Goal: Information Seeking & Learning: Learn about a topic

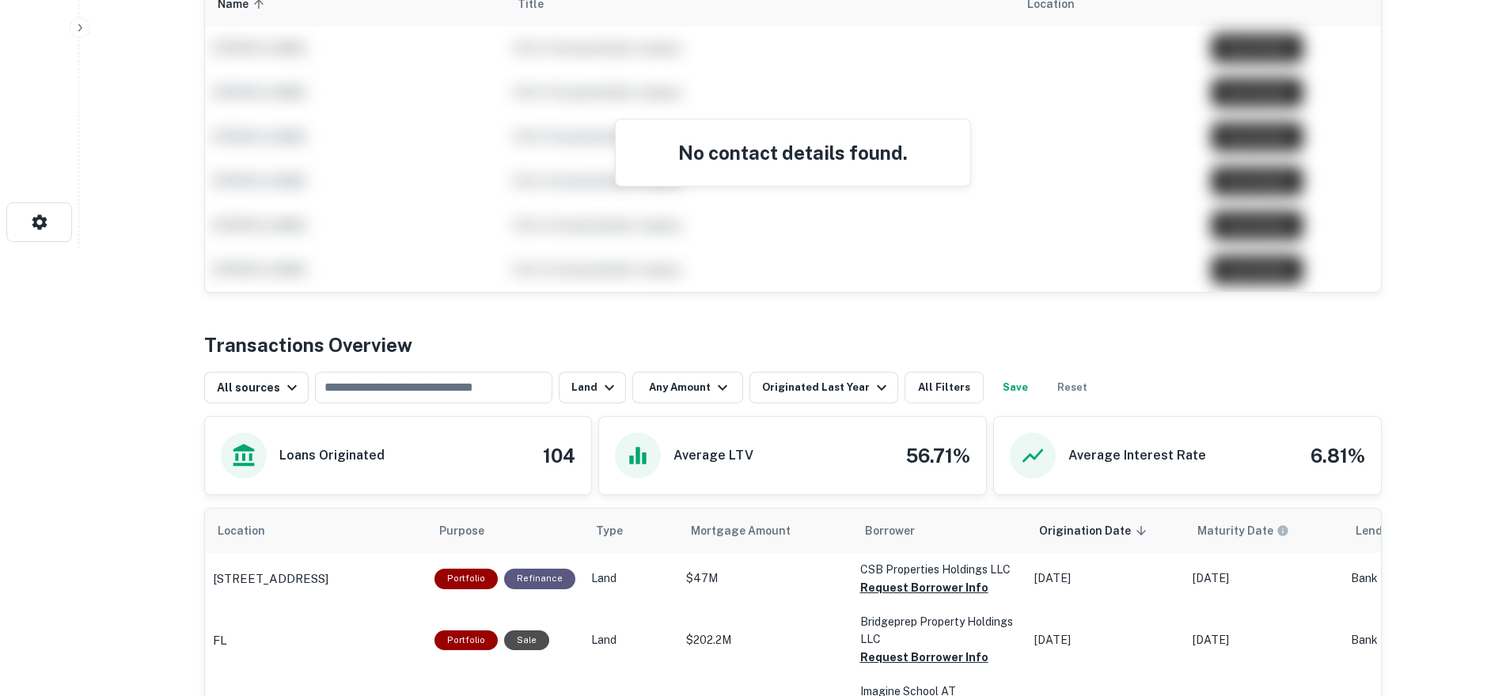
scroll to position [470, 0]
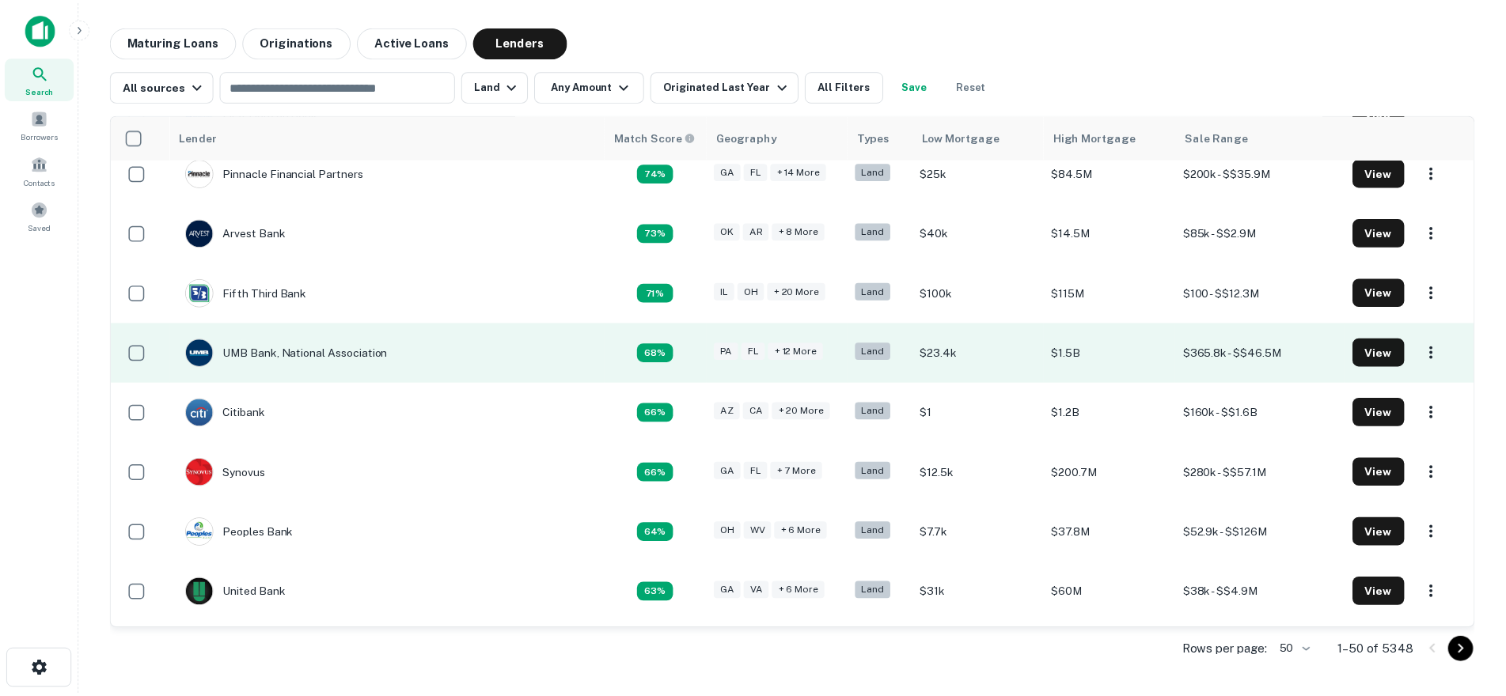
scroll to position [1504, 0]
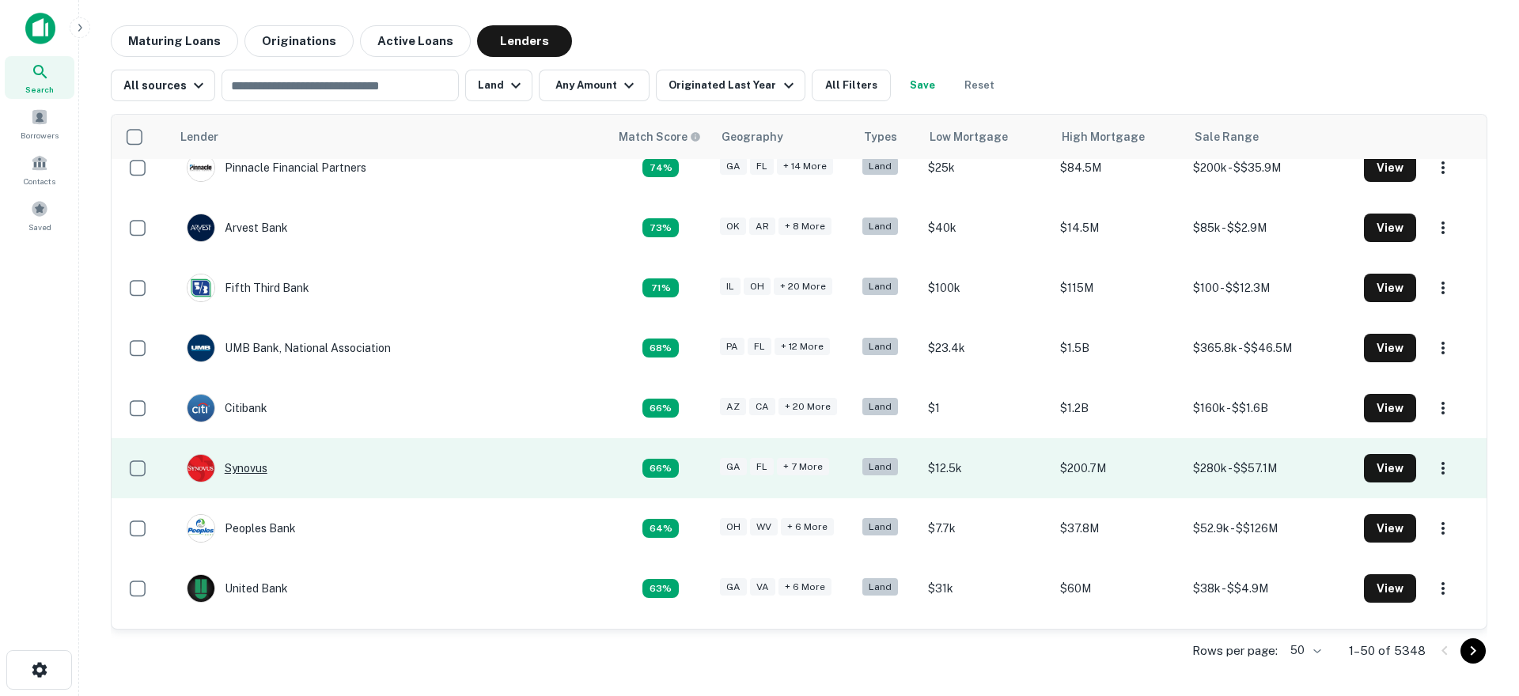
click at [256, 454] on div "Synovus" at bounding box center [227, 468] width 81 height 28
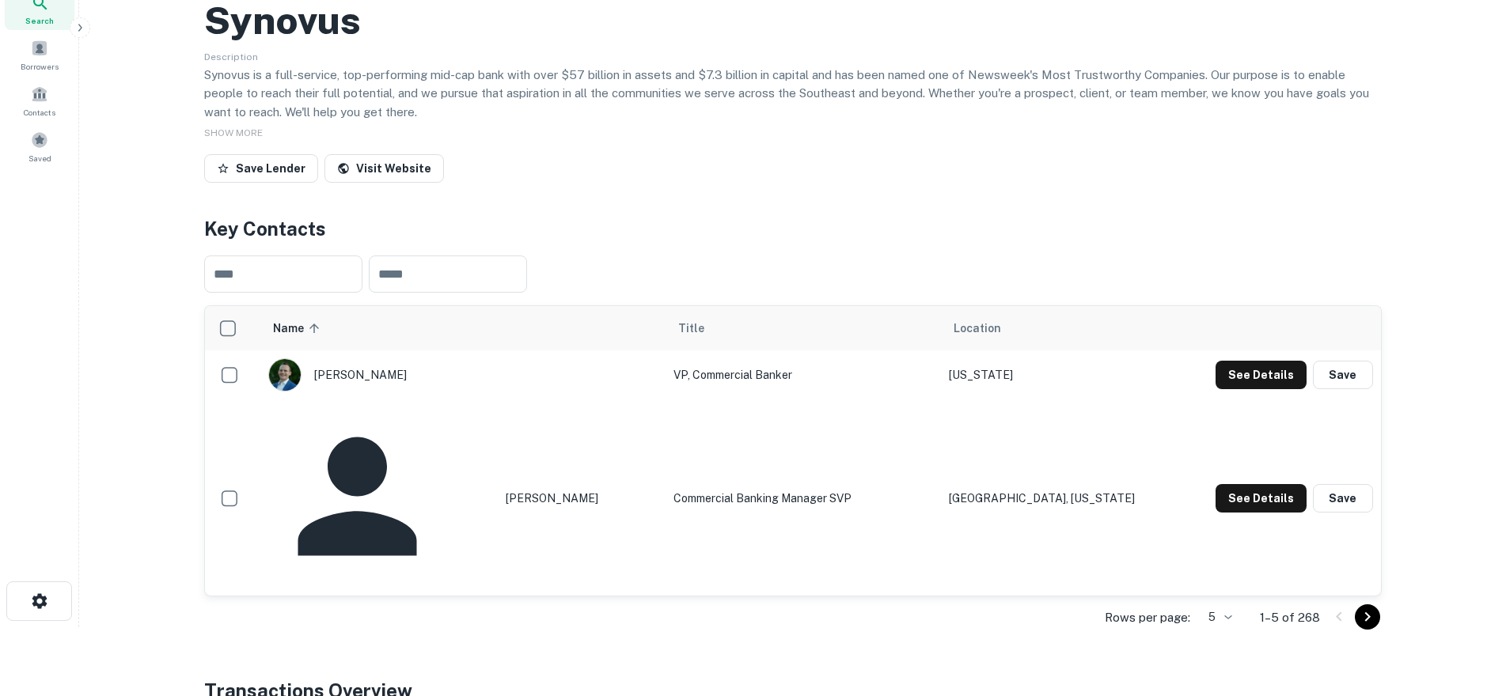
scroll to position [237, 0]
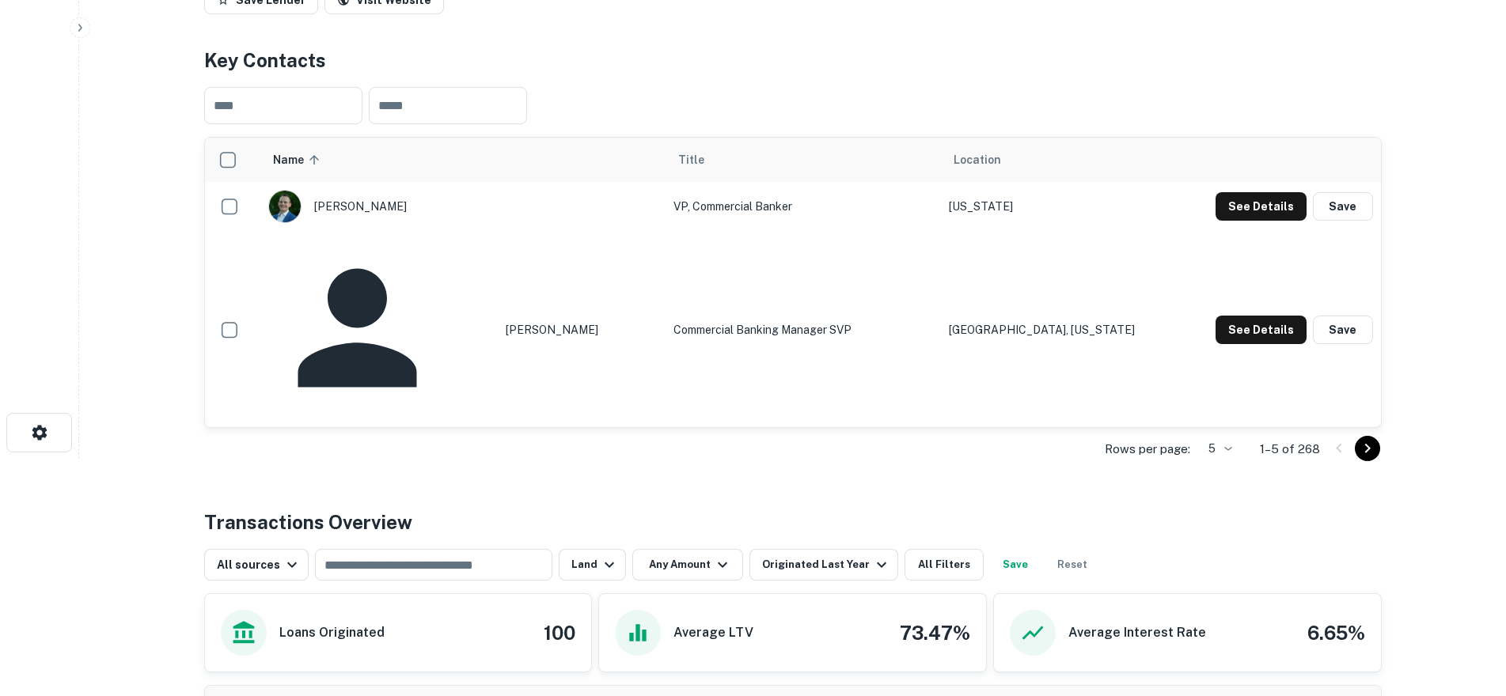
click at [1260, 489] on button "See Details" at bounding box center [1260, 503] width 91 height 28
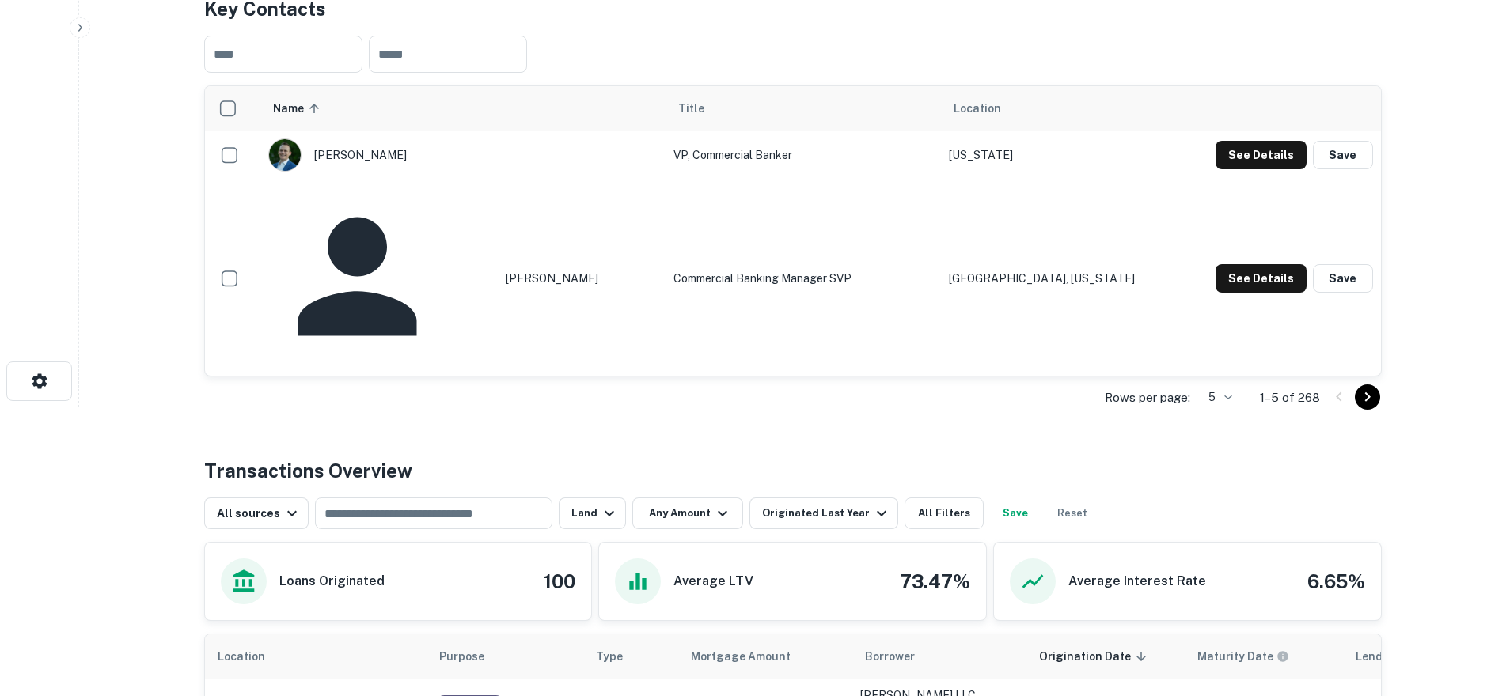
scroll to position [317, 0]
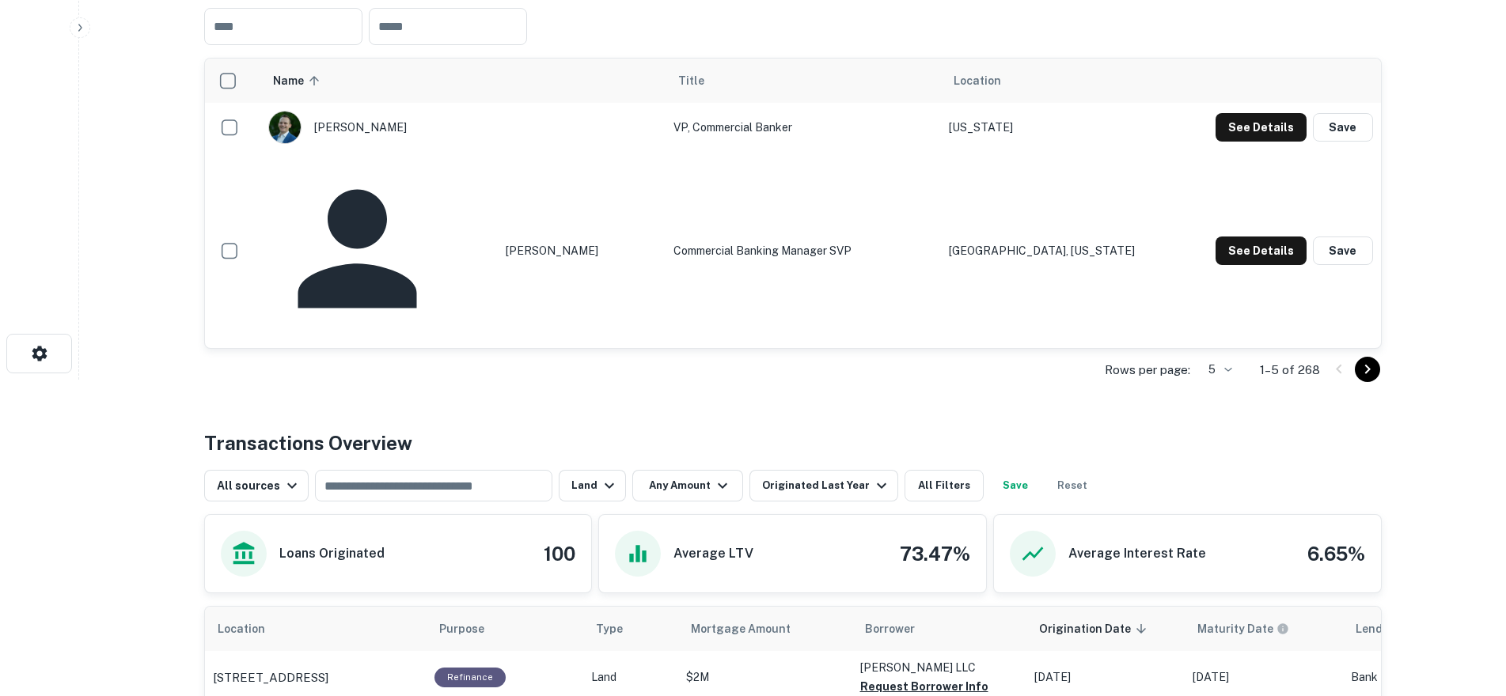
click at [1248, 459] on button "See Details" at bounding box center [1260, 473] width 91 height 28
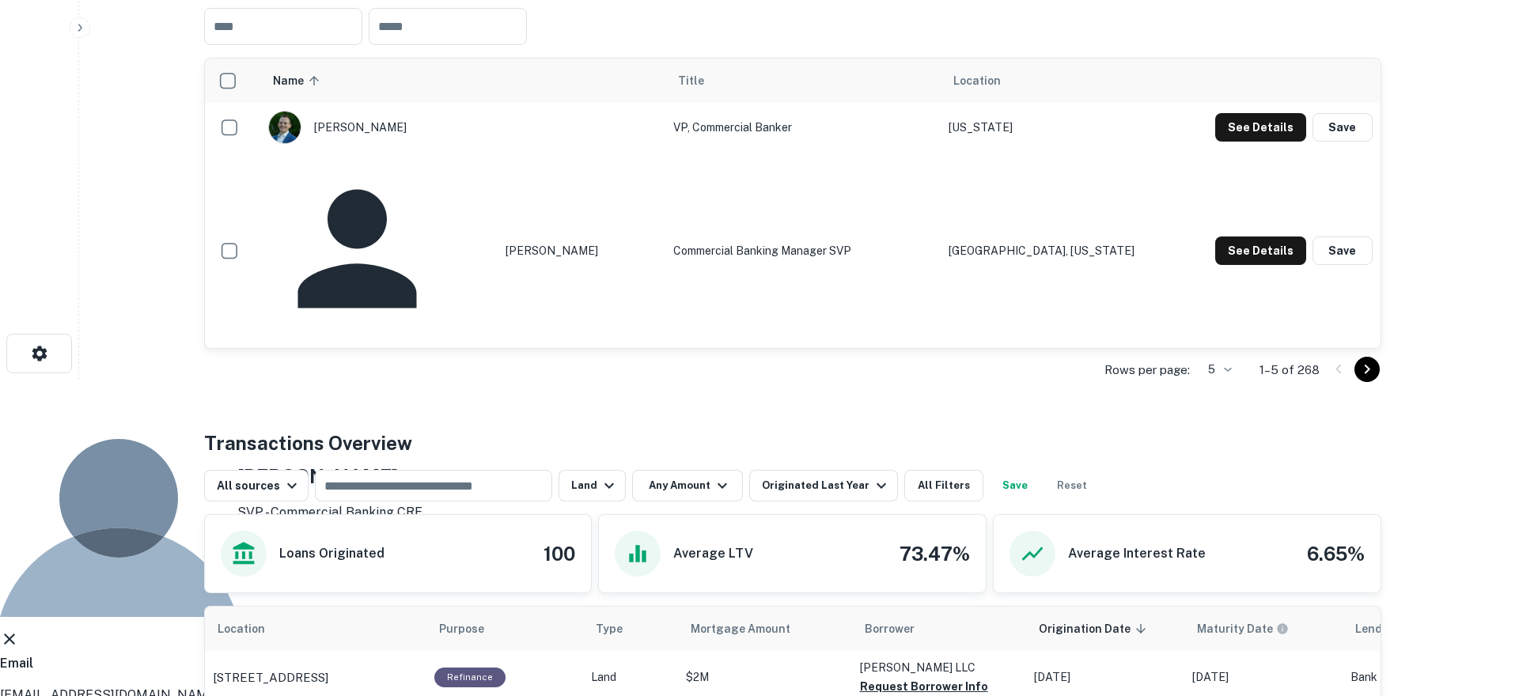
click at [19, 630] on icon at bounding box center [9, 639] width 19 height 19
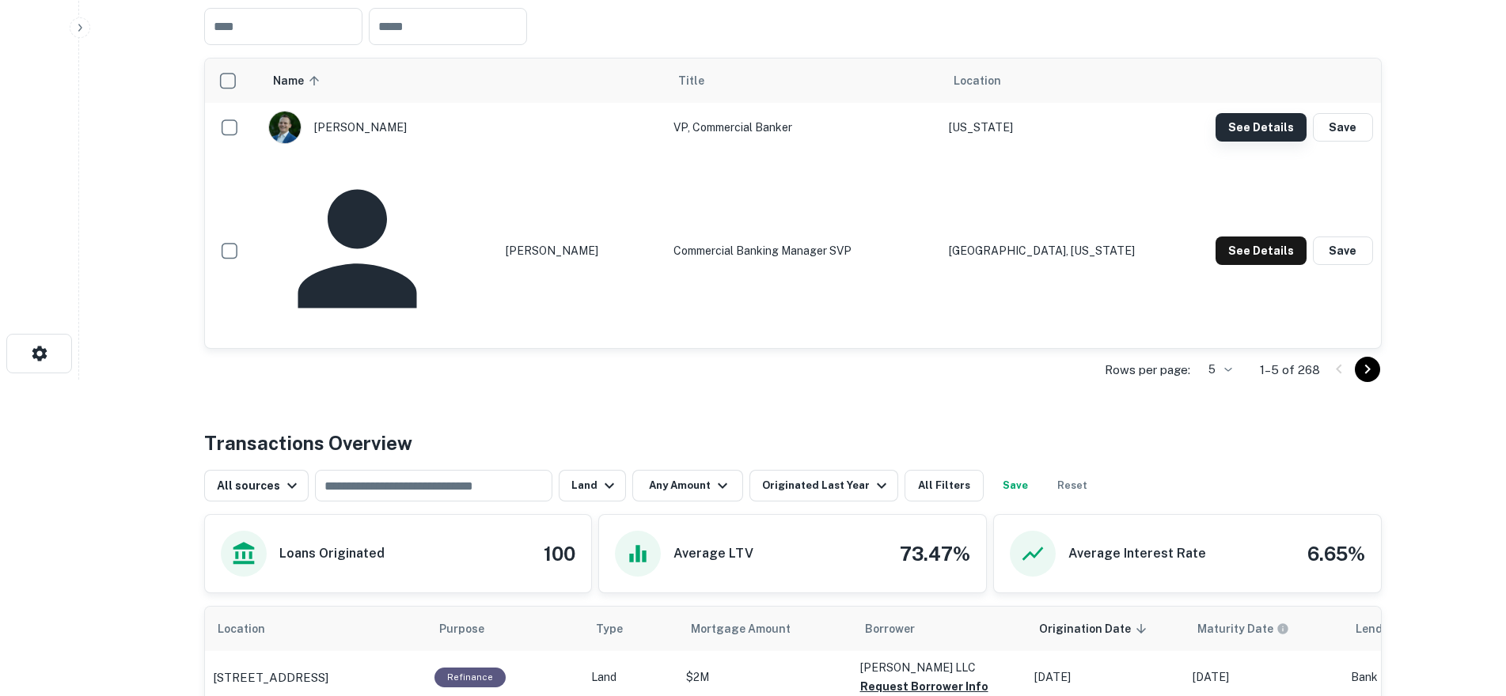
click at [1271, 142] on button "See Details" at bounding box center [1260, 127] width 91 height 28
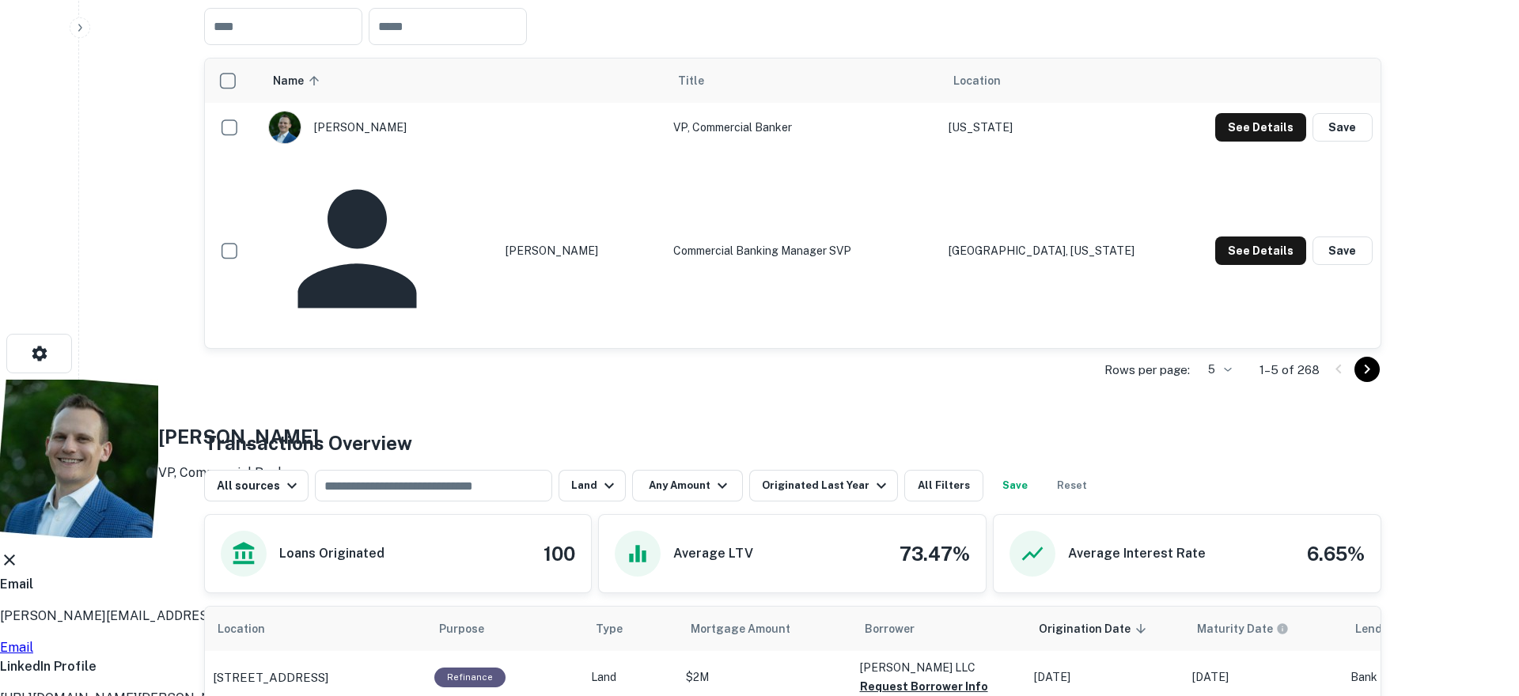
click at [15, 555] on icon at bounding box center [9, 560] width 11 height 11
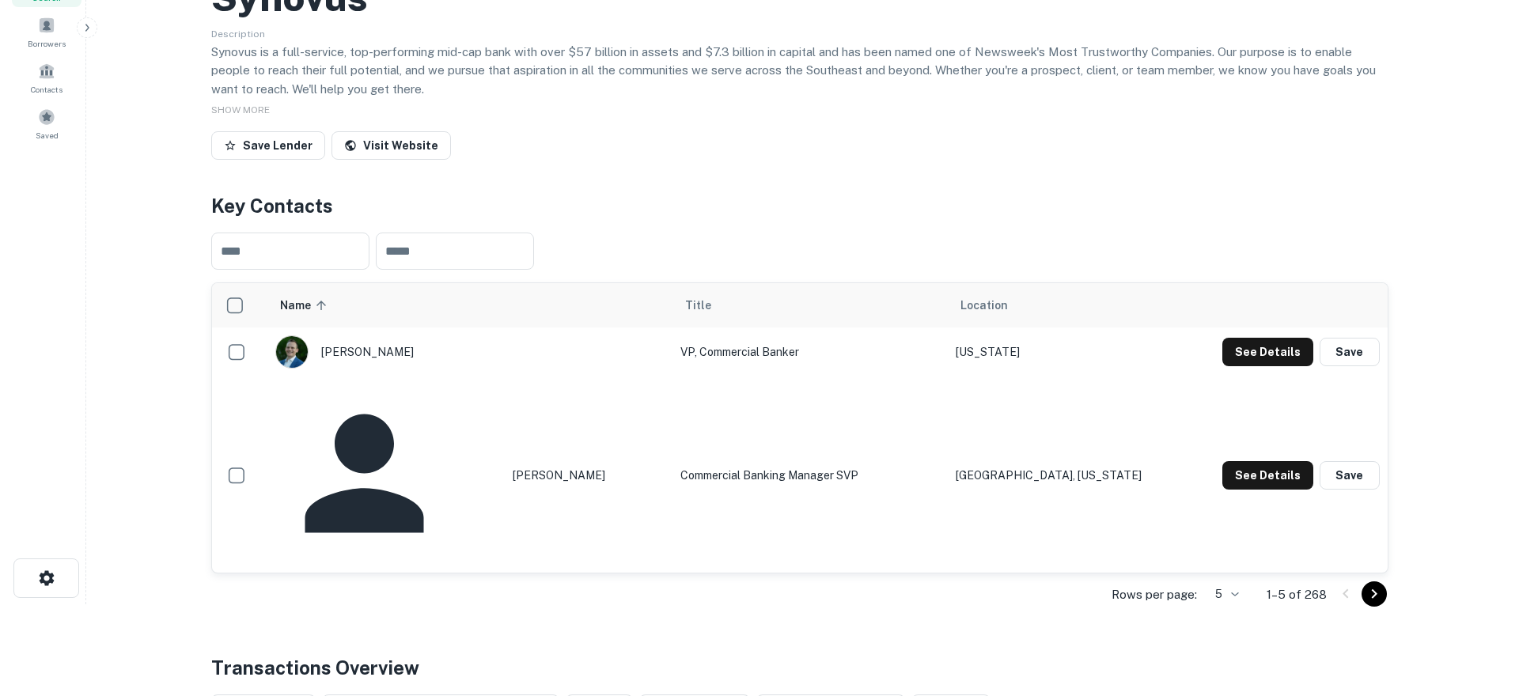
scroll to position [0, 0]
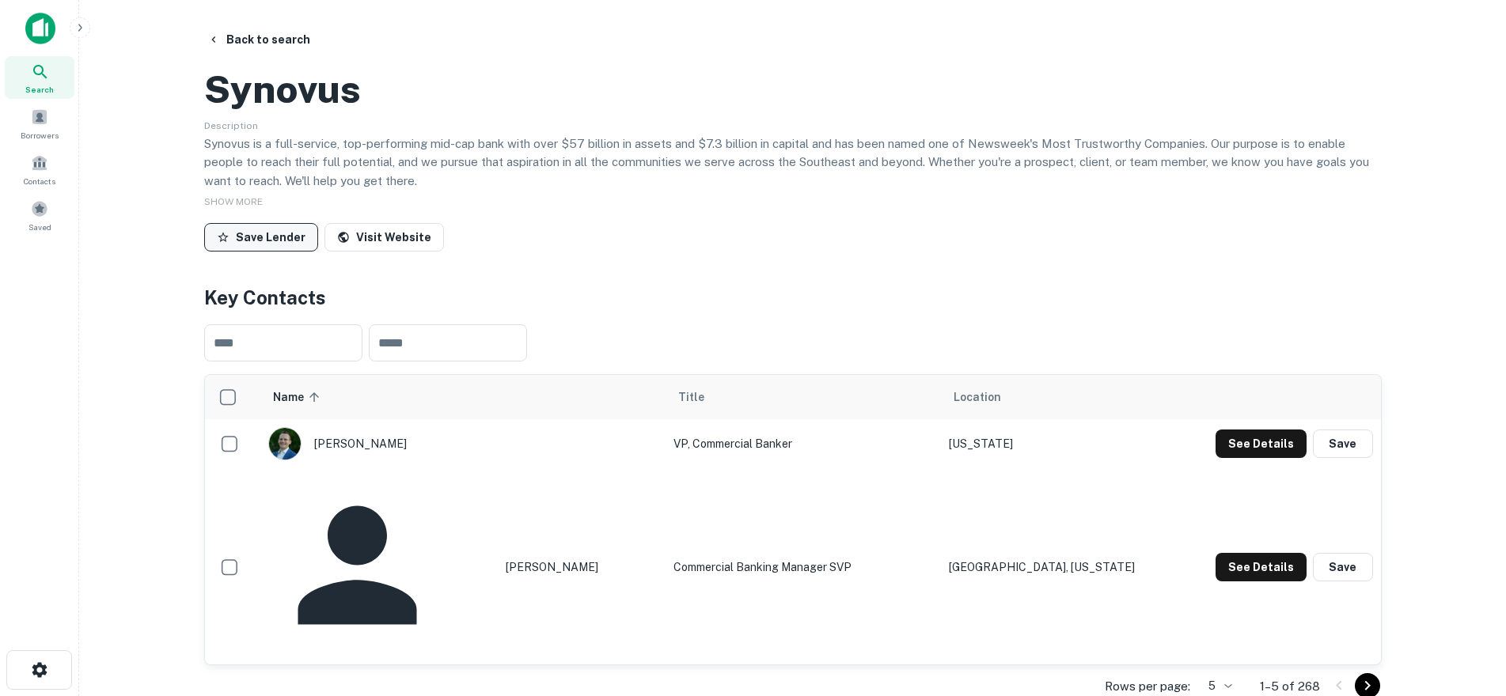
click at [264, 252] on button "Save Lender" at bounding box center [261, 237] width 114 height 28
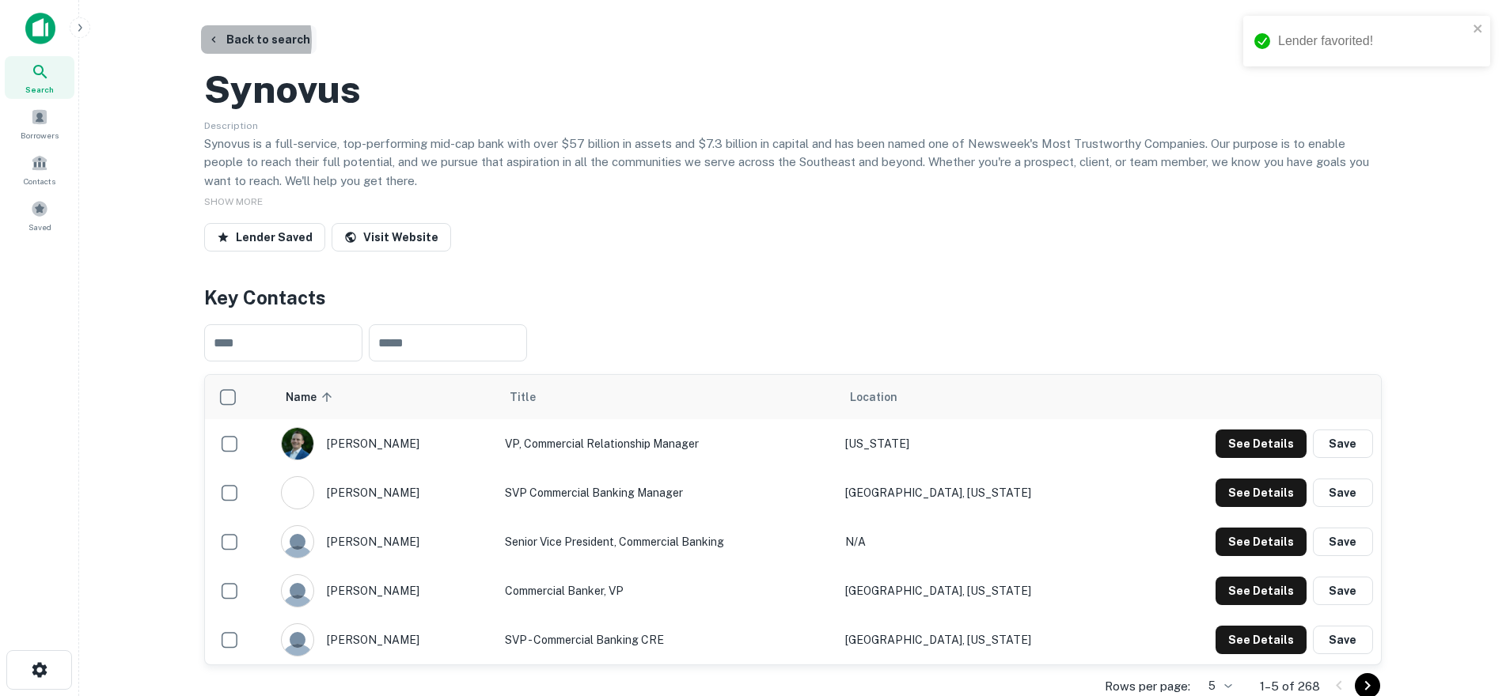
click at [218, 40] on icon "button" at bounding box center [213, 39] width 13 height 13
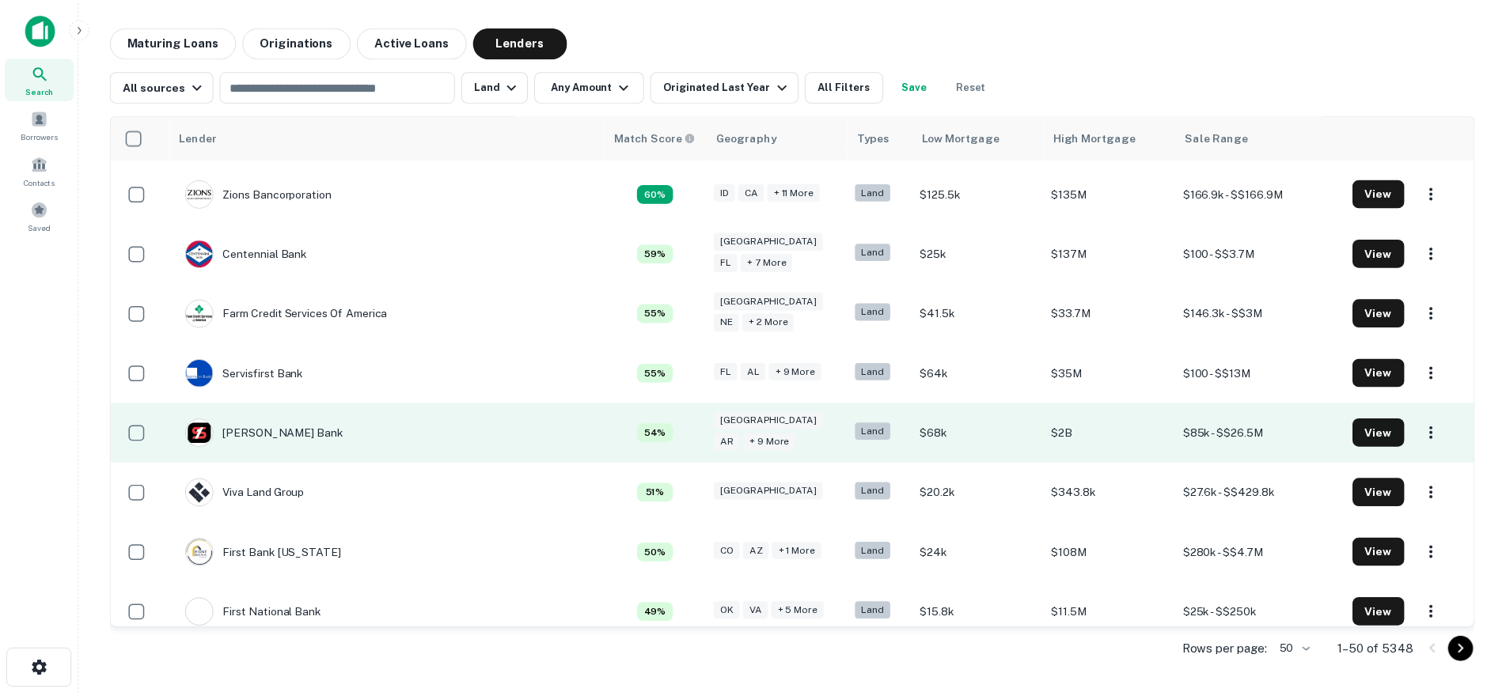
scroll to position [2374, 0]
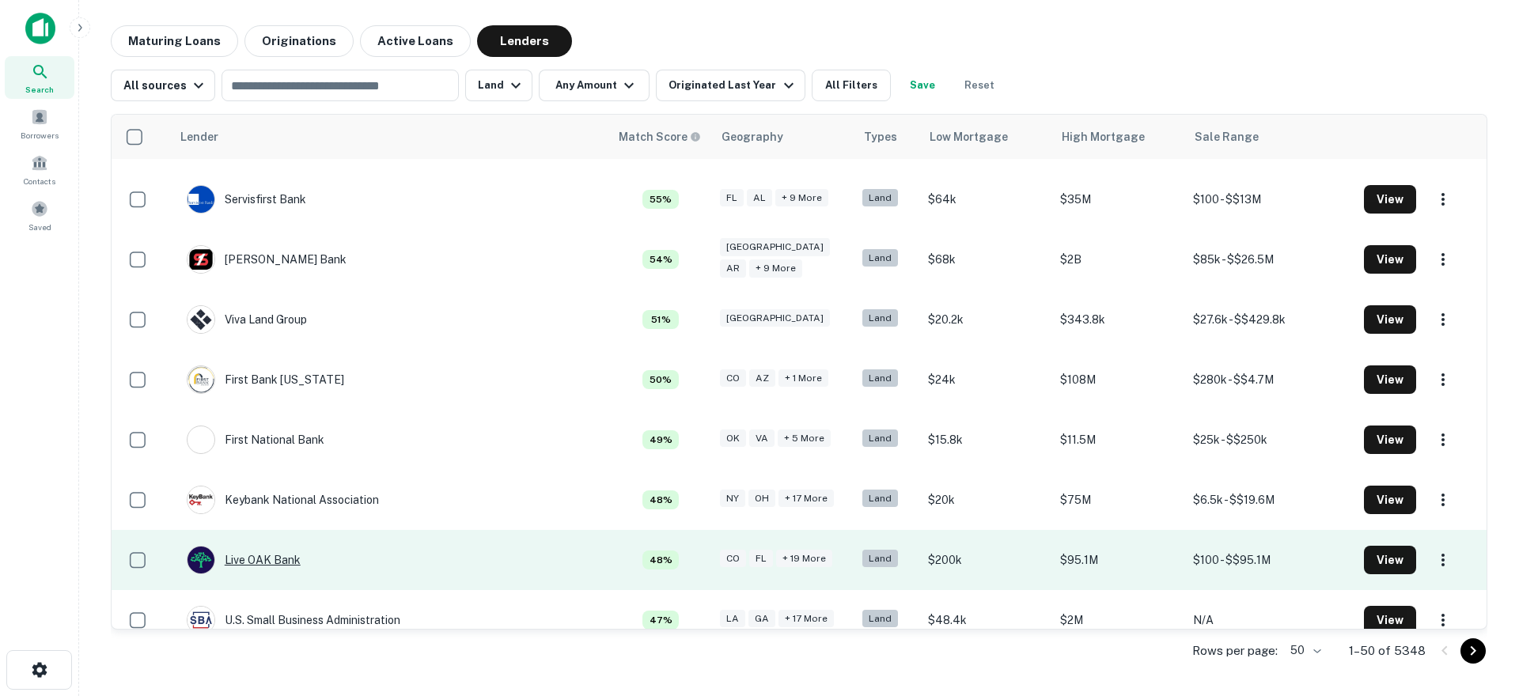
click at [256, 546] on div "Live OAK Bank" at bounding box center [244, 560] width 114 height 28
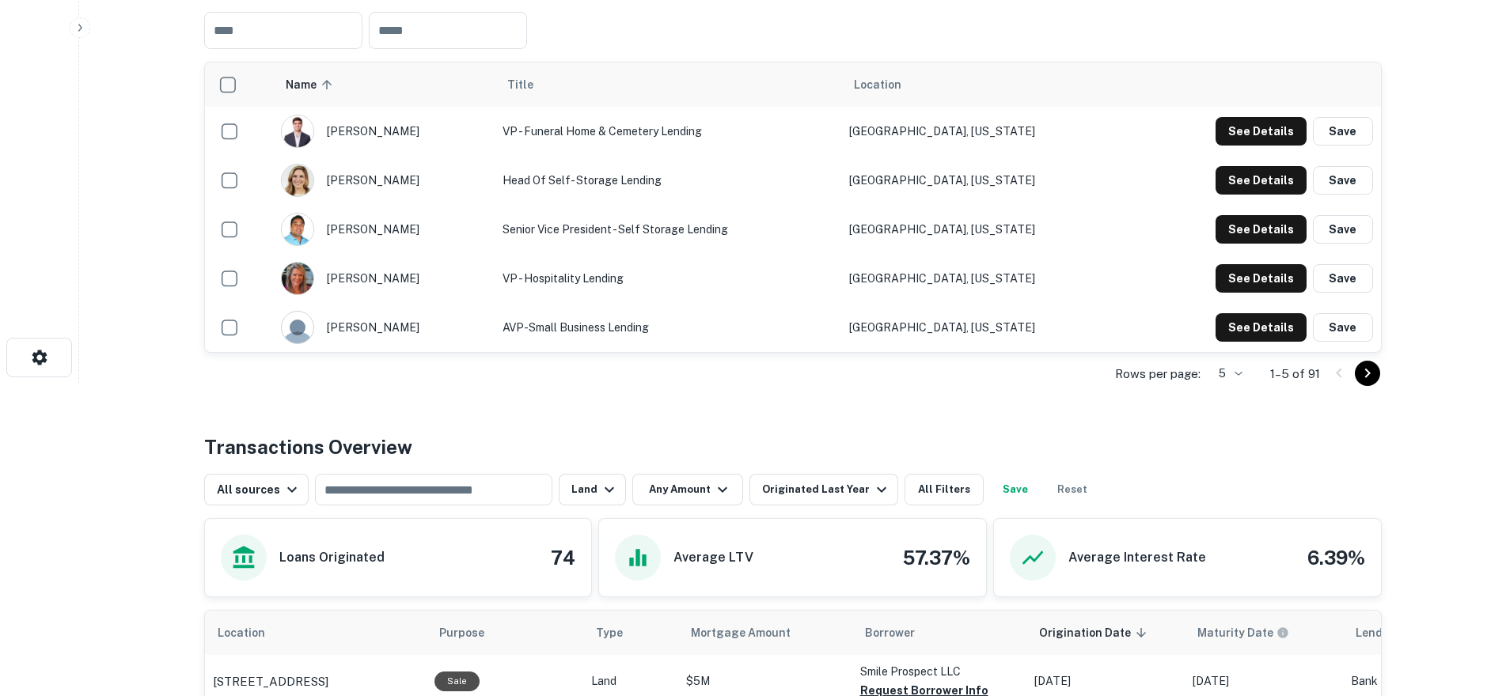
scroll to position [273, 0]
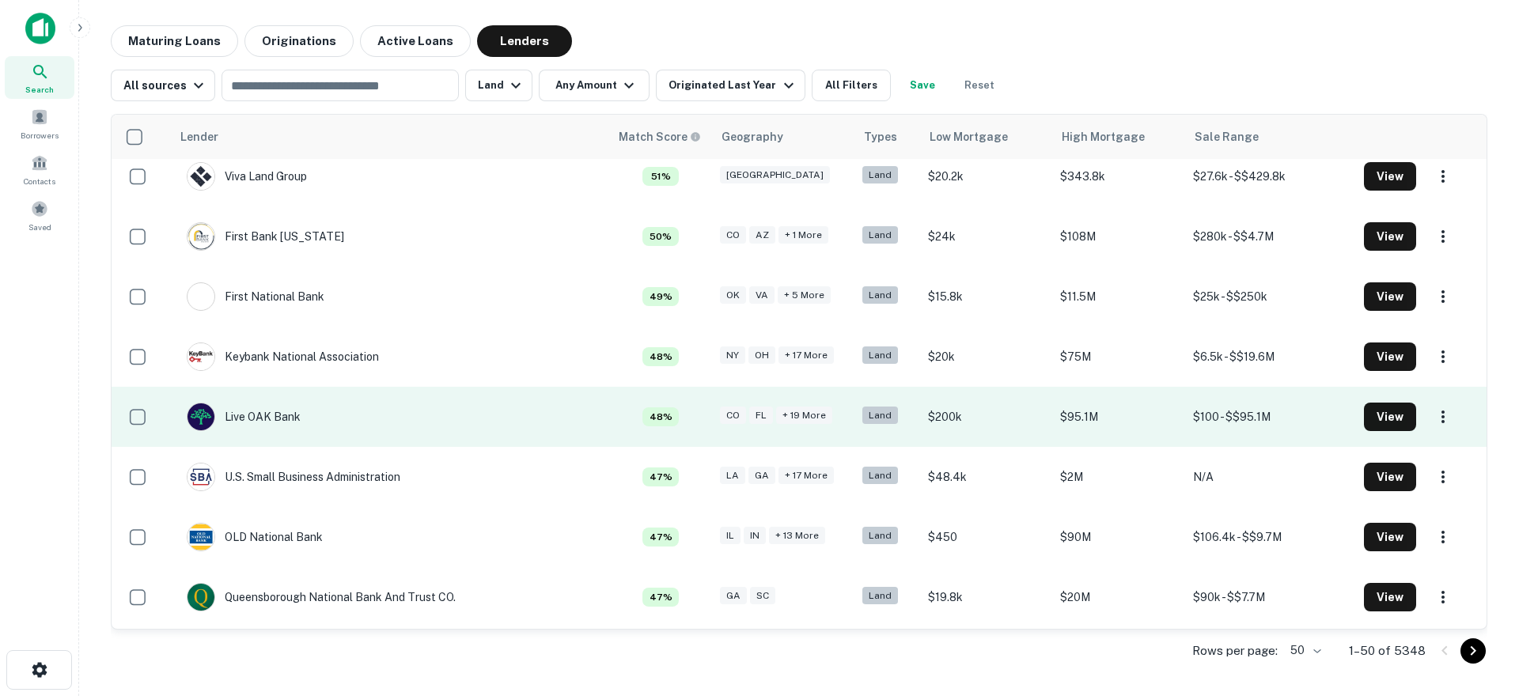
scroll to position [2537, 0]
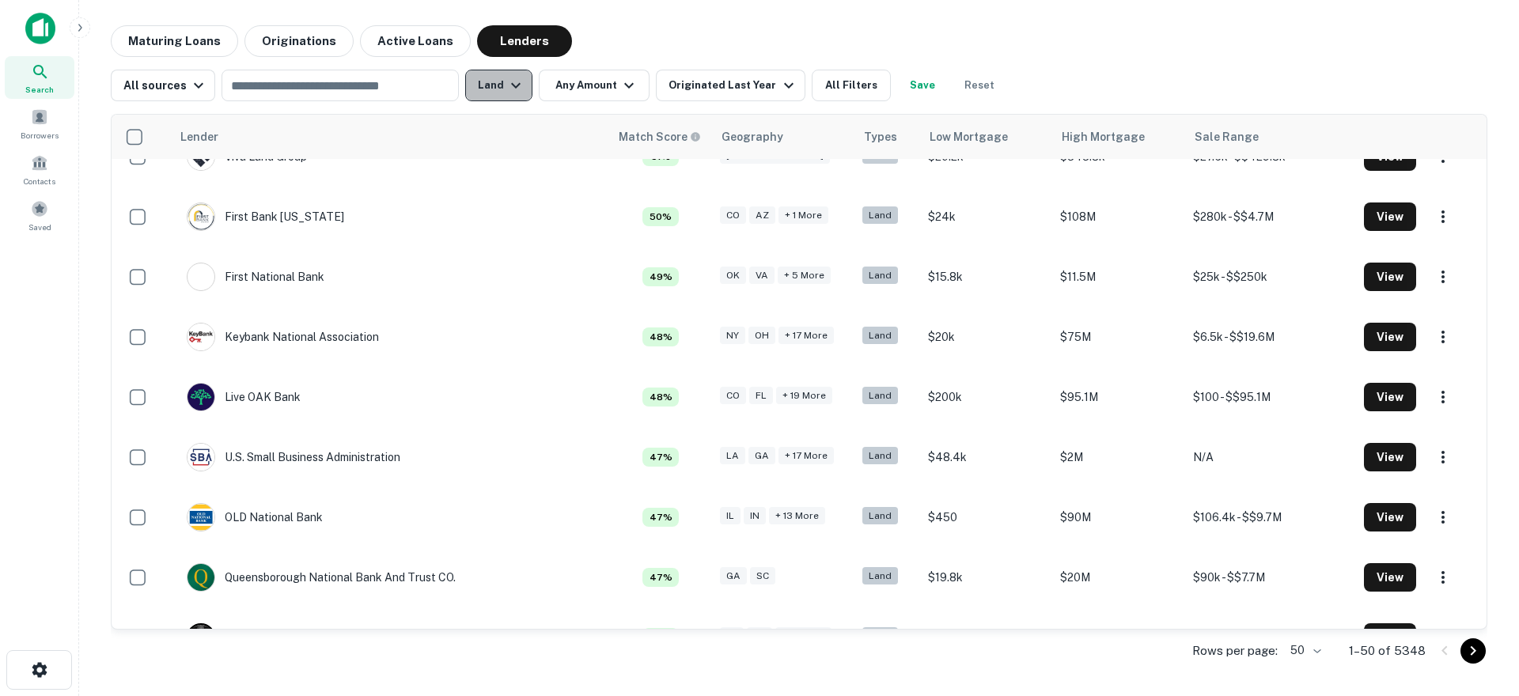
click at [511, 92] on icon "button" at bounding box center [515, 85] width 19 height 19
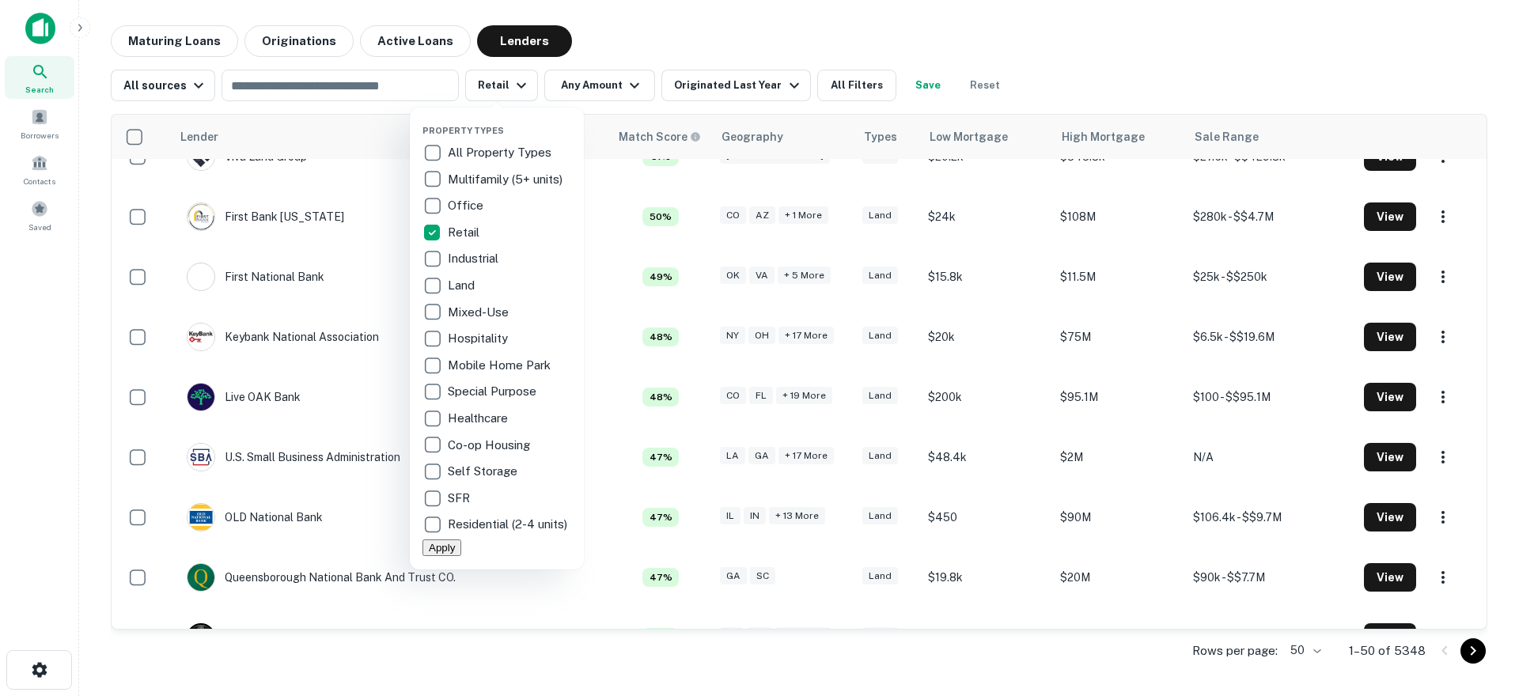
click at [461, 556] on button "Apply" at bounding box center [442, 548] width 39 height 17
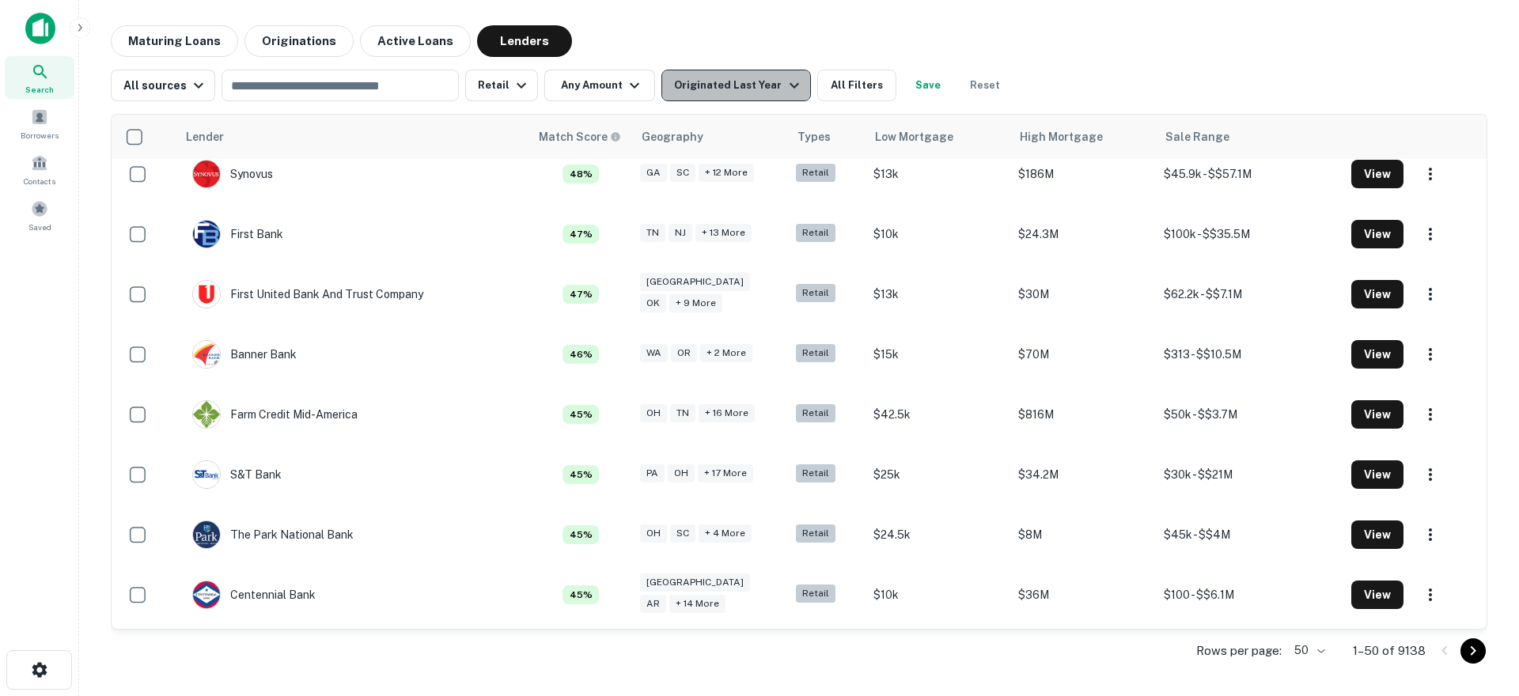
click at [741, 89] on div "Originated Last Year" at bounding box center [738, 85] width 129 height 19
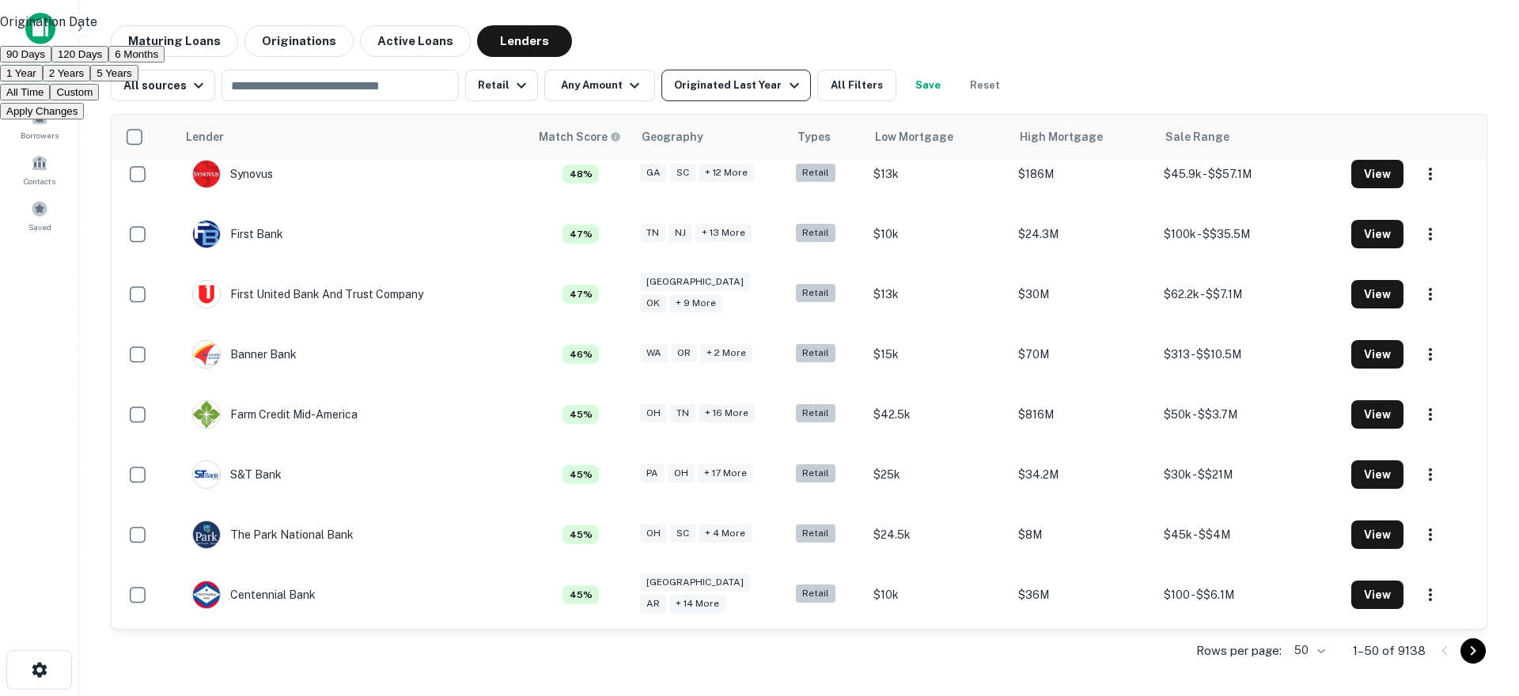
click at [741, 89] on div at bounding box center [759, 348] width 1519 height 696
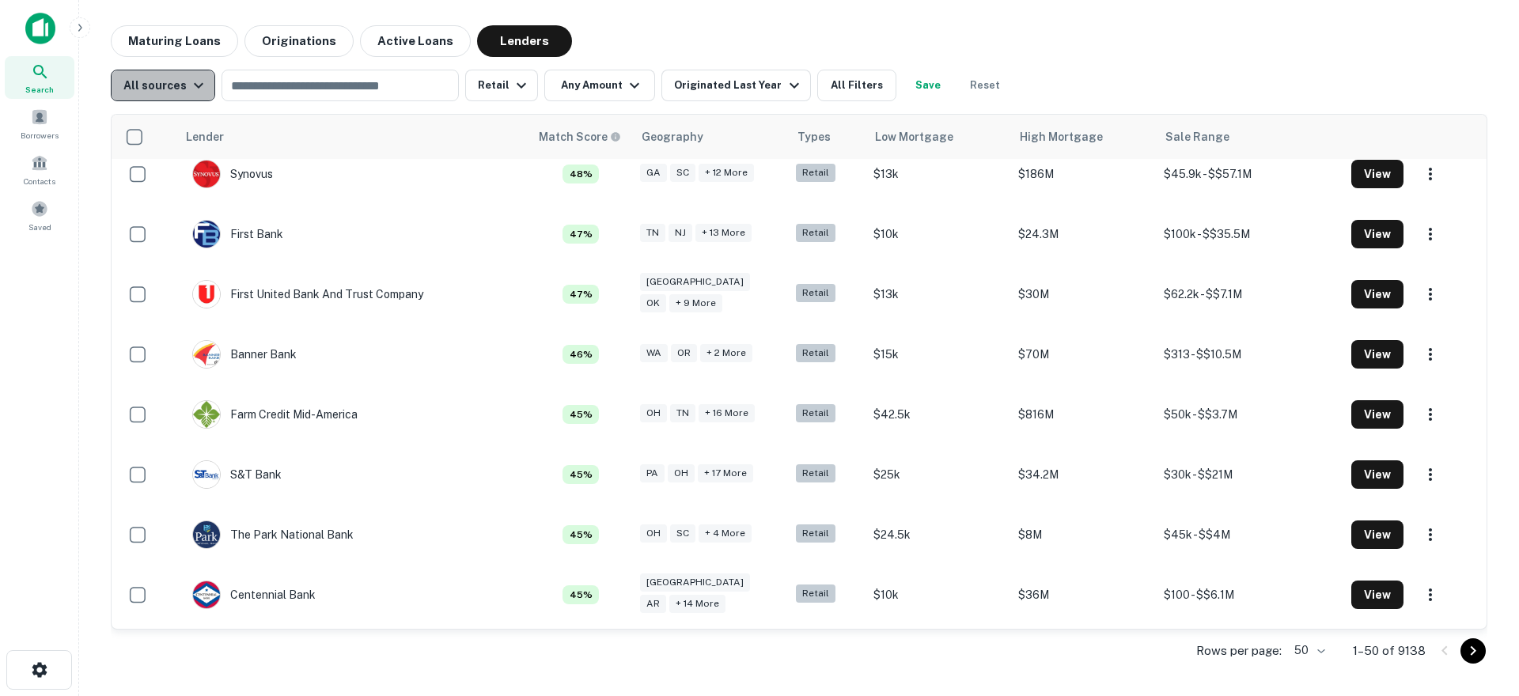
click at [175, 89] on div "All sources" at bounding box center [165, 85] width 85 height 19
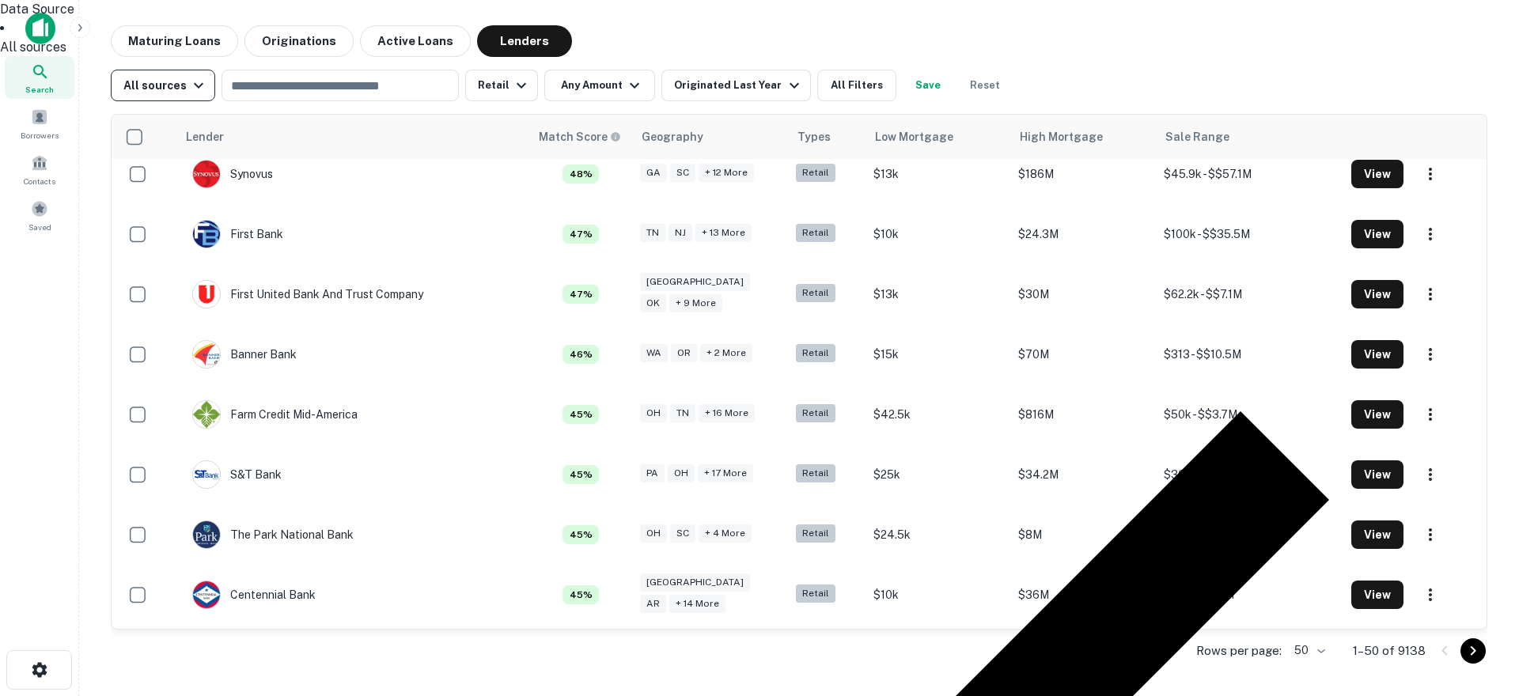
click at [175, 89] on div at bounding box center [759, 348] width 1519 height 696
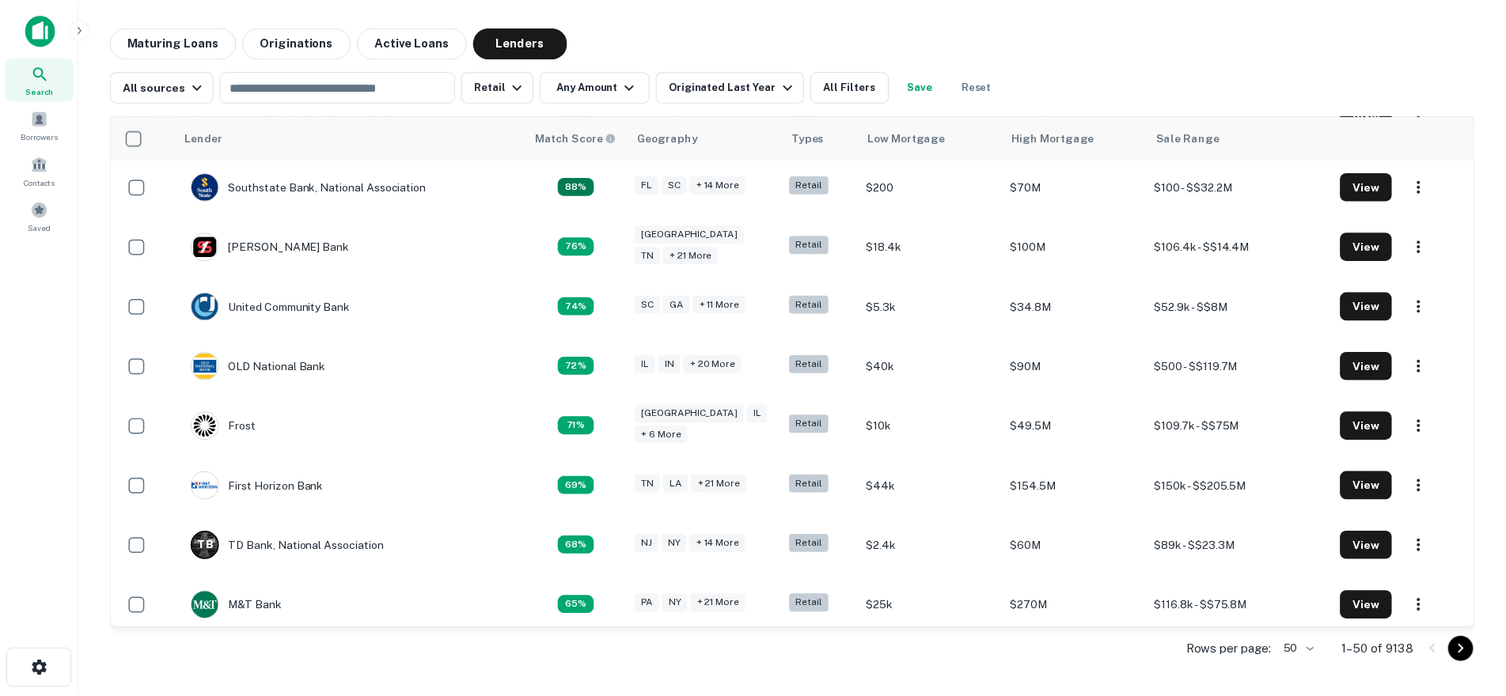
scroll to position [870, 0]
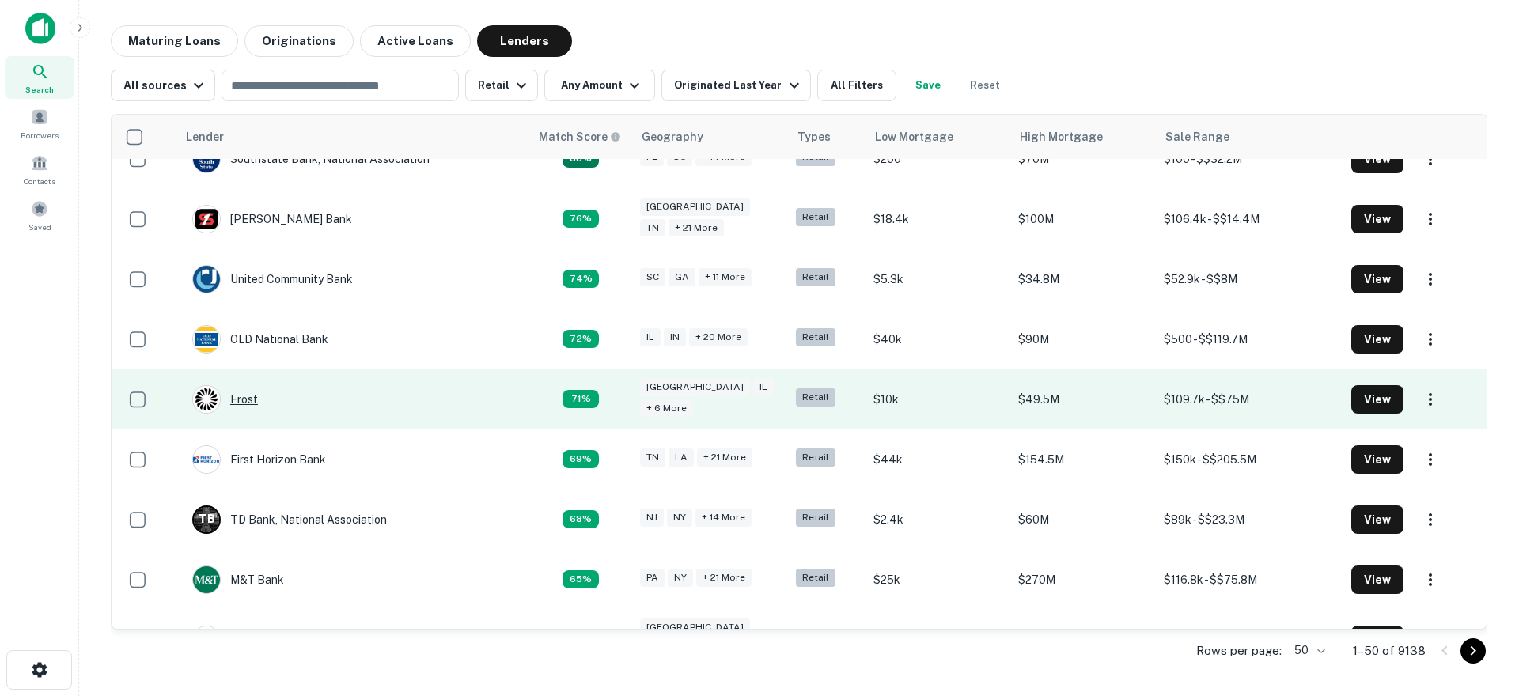
click at [237, 385] on div "Frost" at bounding box center [225, 399] width 66 height 28
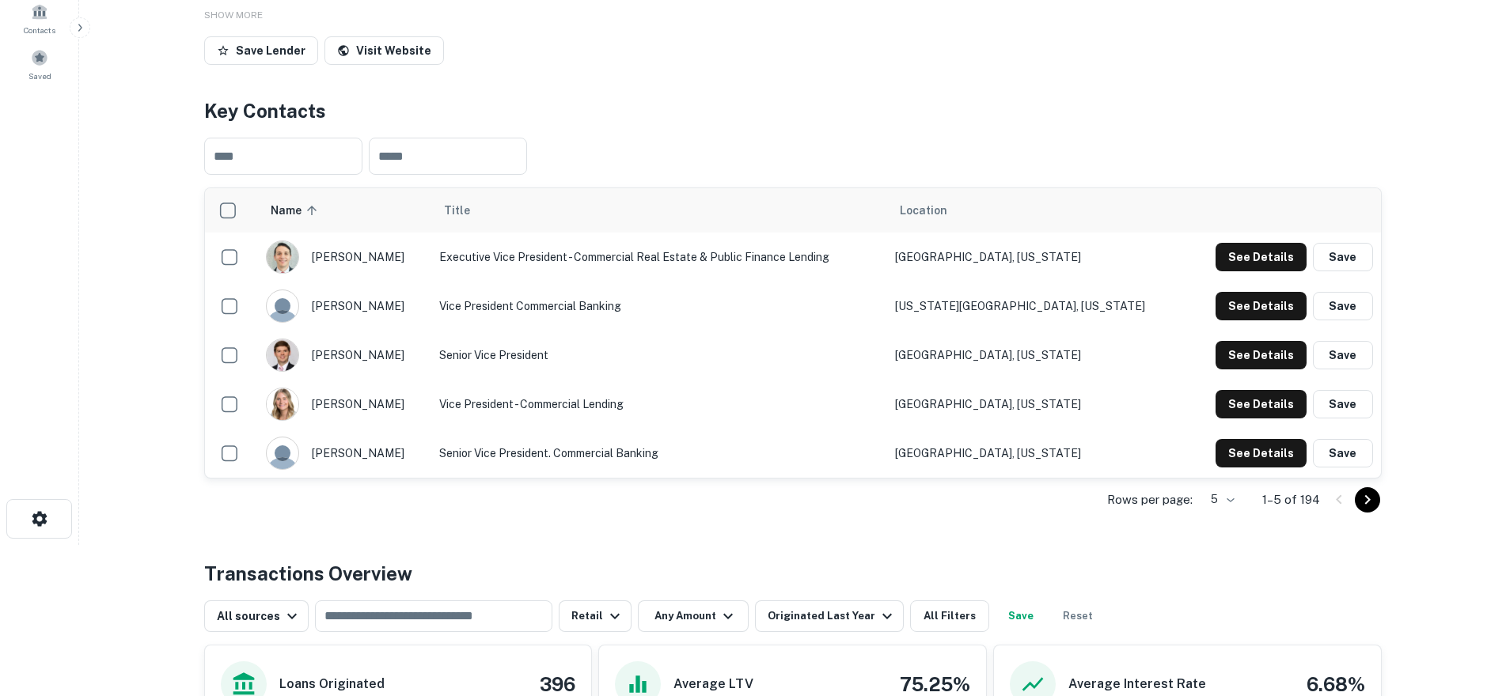
scroll to position [158, 0]
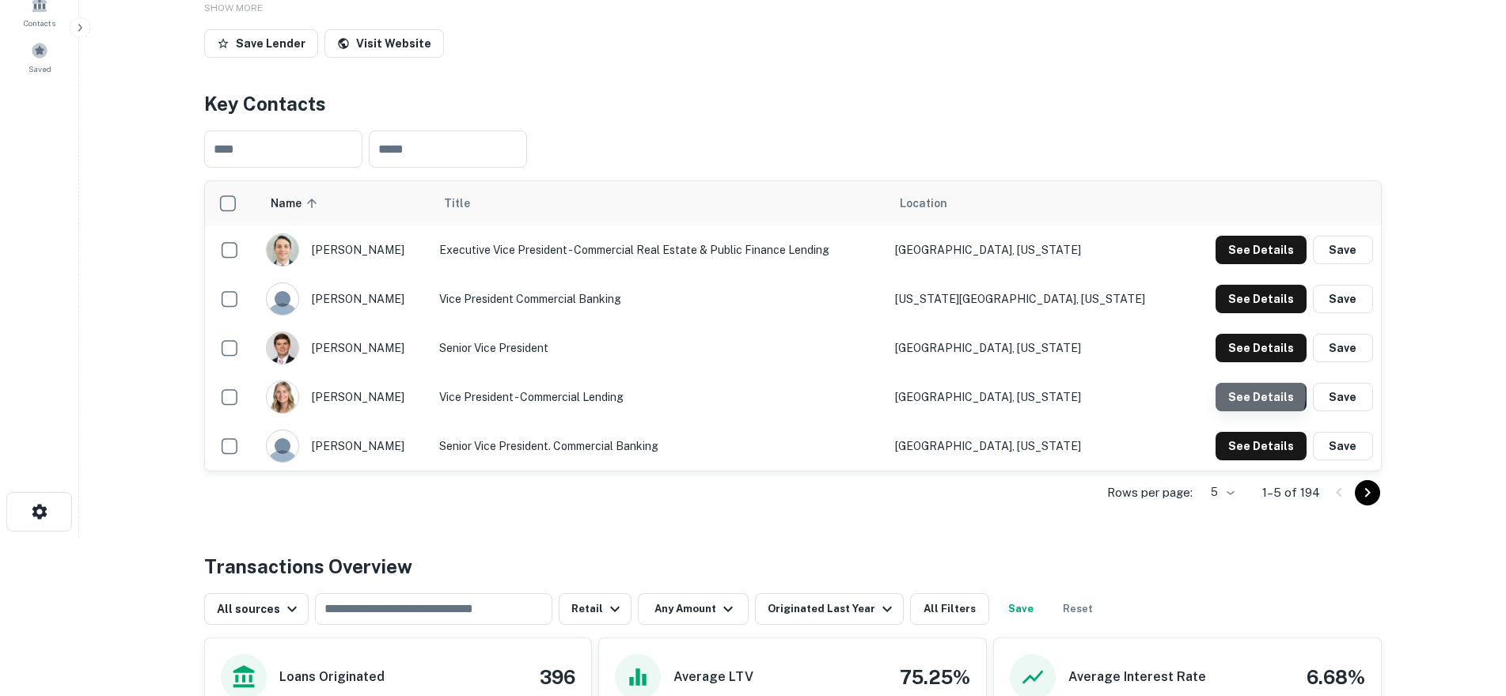
click at [1250, 411] on button "See Details" at bounding box center [1260, 397] width 91 height 28
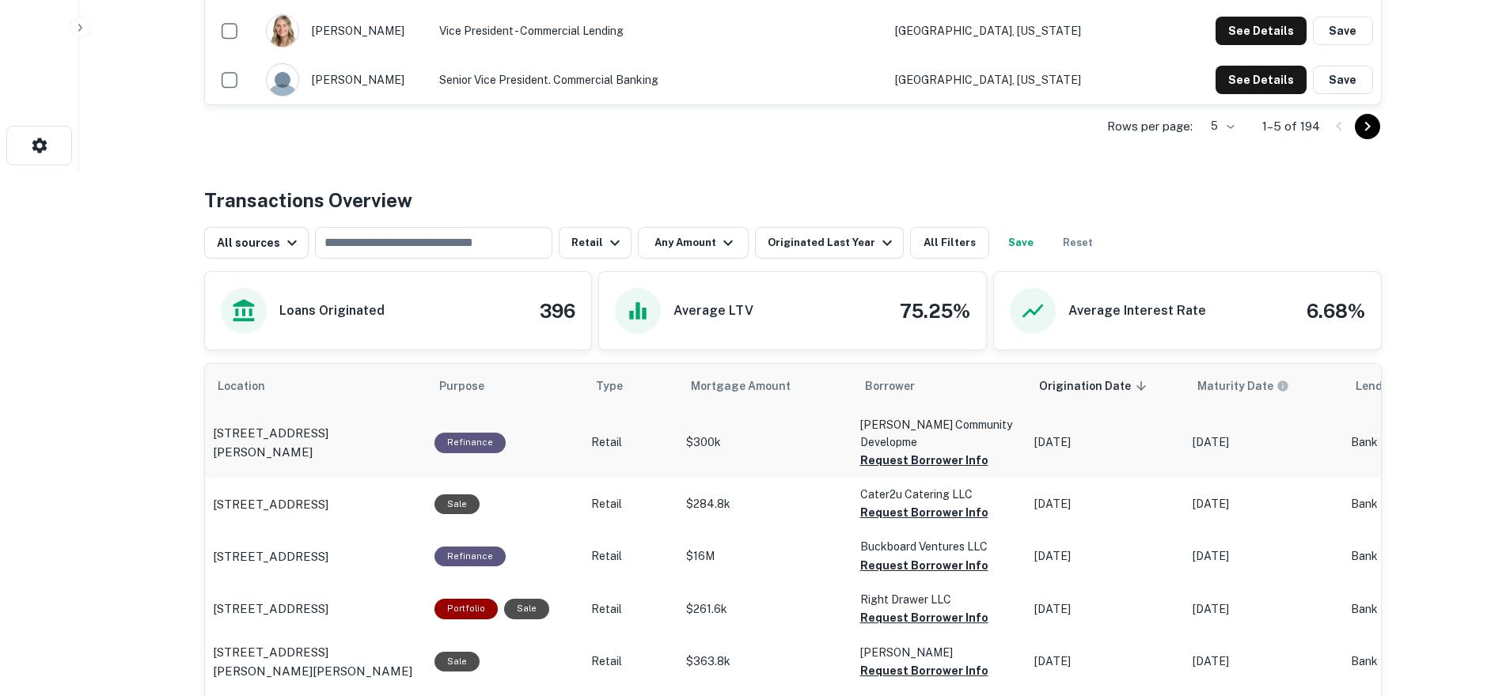
scroll to position [396, 0]
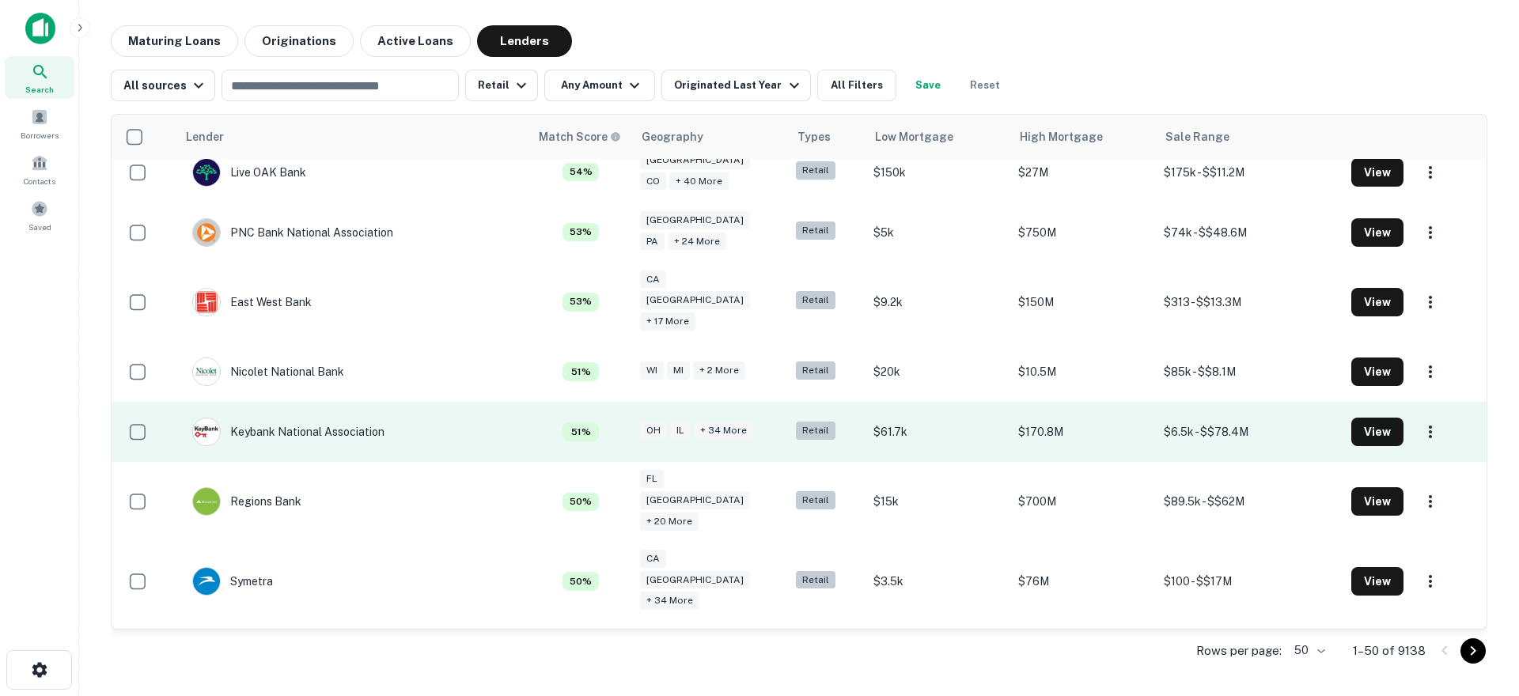
scroll to position [1899, 0]
